Goal: Transaction & Acquisition: Subscribe to service/newsletter

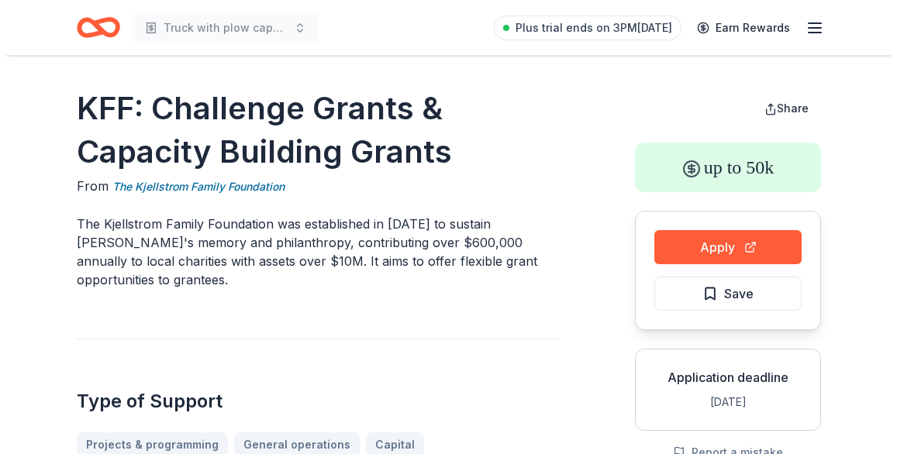
scroll to position [78, 0]
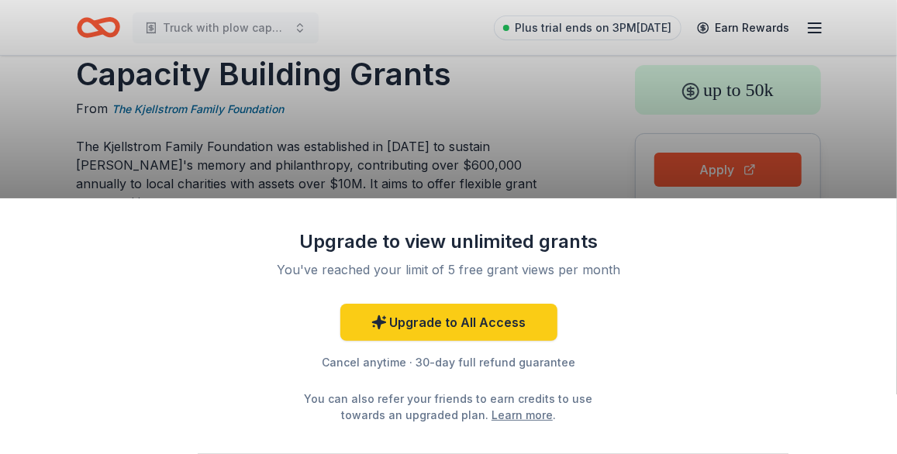
click at [541, 140] on div "Upgrade to view unlimited grants You've reached your limit of 5 free grant view…" at bounding box center [448, 227] width 897 height 454
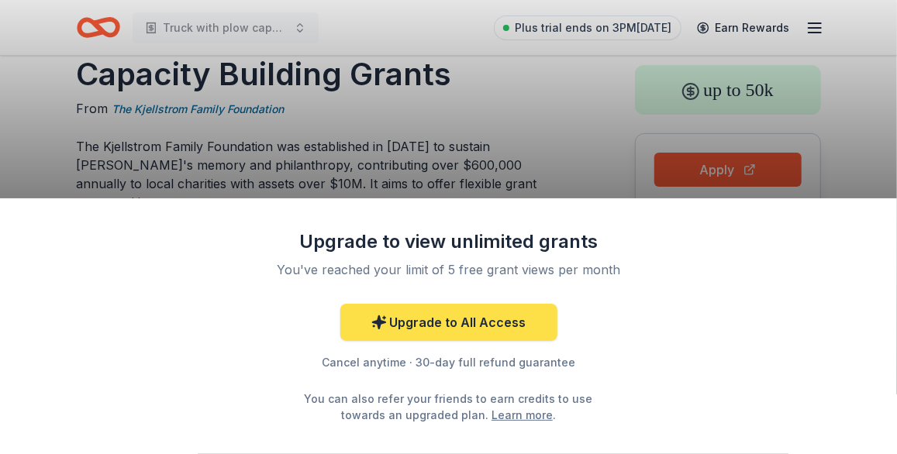
click at [517, 333] on link "Upgrade to All Access" at bounding box center [448, 322] width 217 height 37
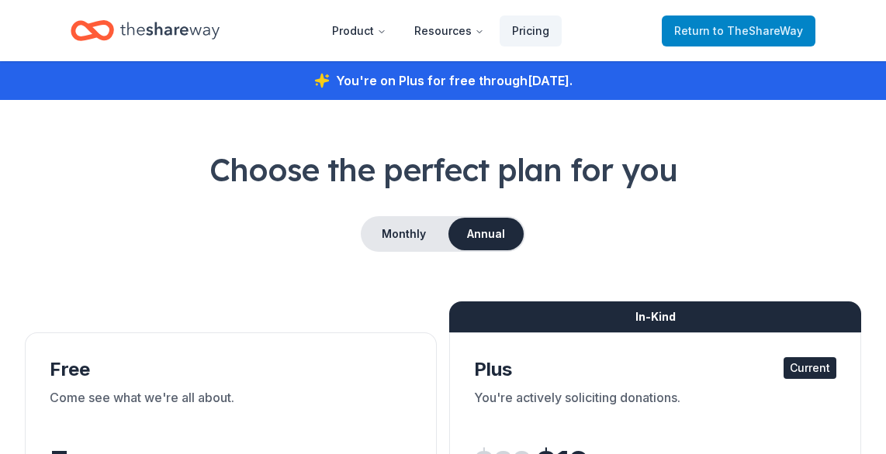
click at [702, 46] on div "Return to TheShareWay" at bounding box center [738, 30] width 154 height 36
click at [194, 31] on icon "Home" at bounding box center [169, 30] width 99 height 17
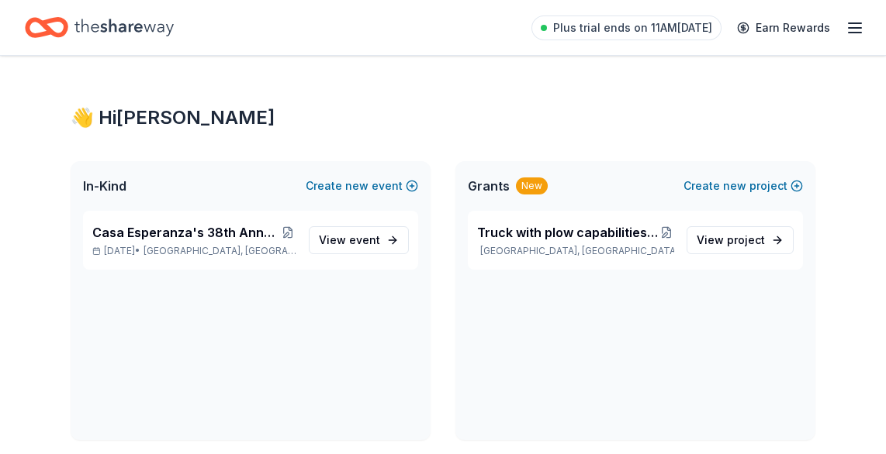
click at [865, 29] on div "Plus trial ends on 11AM[DATE] Earn Rewards" at bounding box center [443, 27] width 886 height 55
click at [860, 29] on icon "button" at bounding box center [854, 28] width 19 height 19
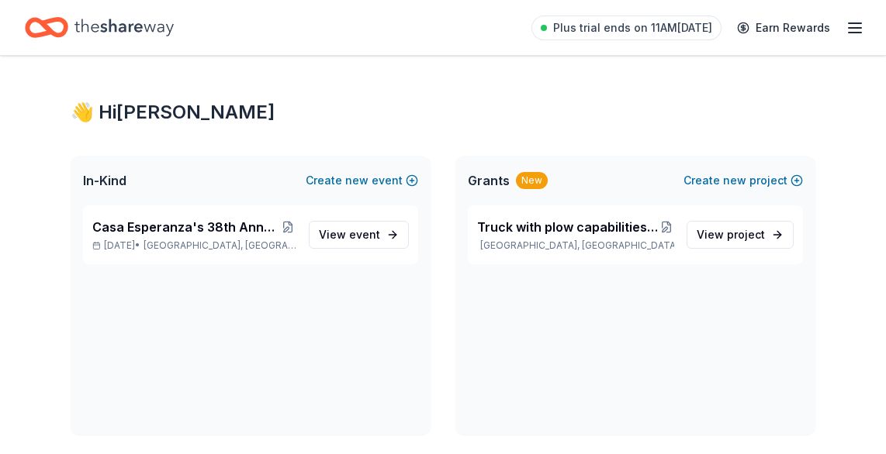
scroll to position [78, 0]
